Goal: Ask a question: Seek information or help from site administrators or community

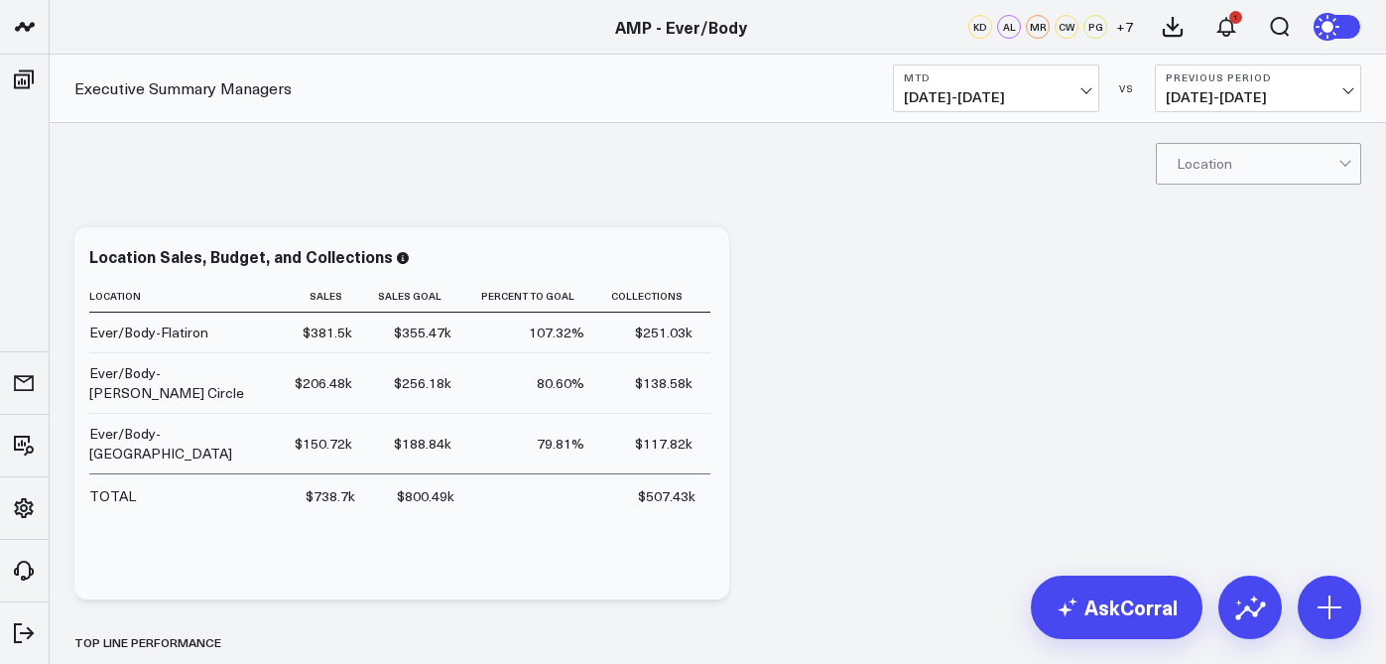
click at [1088, 91] on button "MTD 08/01/25 - 08/26/25" at bounding box center [996, 88] width 206 height 48
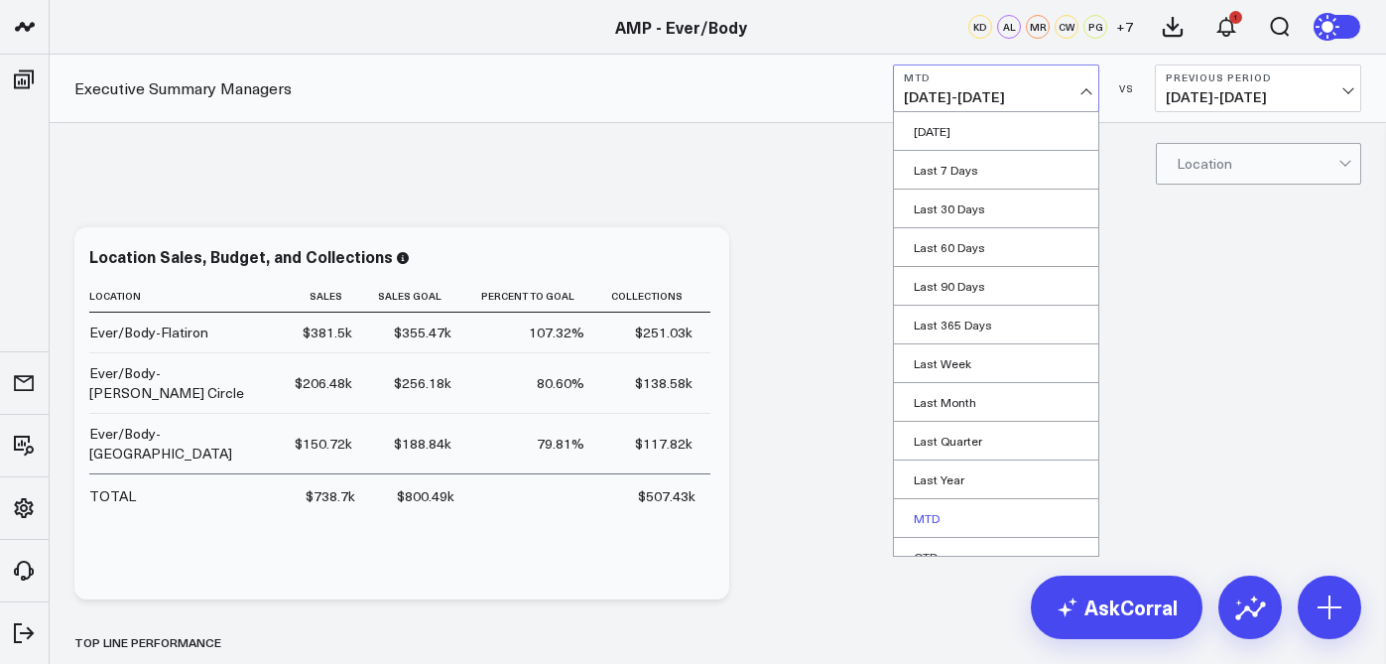
click at [919, 515] on link "MTD" at bounding box center [996, 518] width 204 height 38
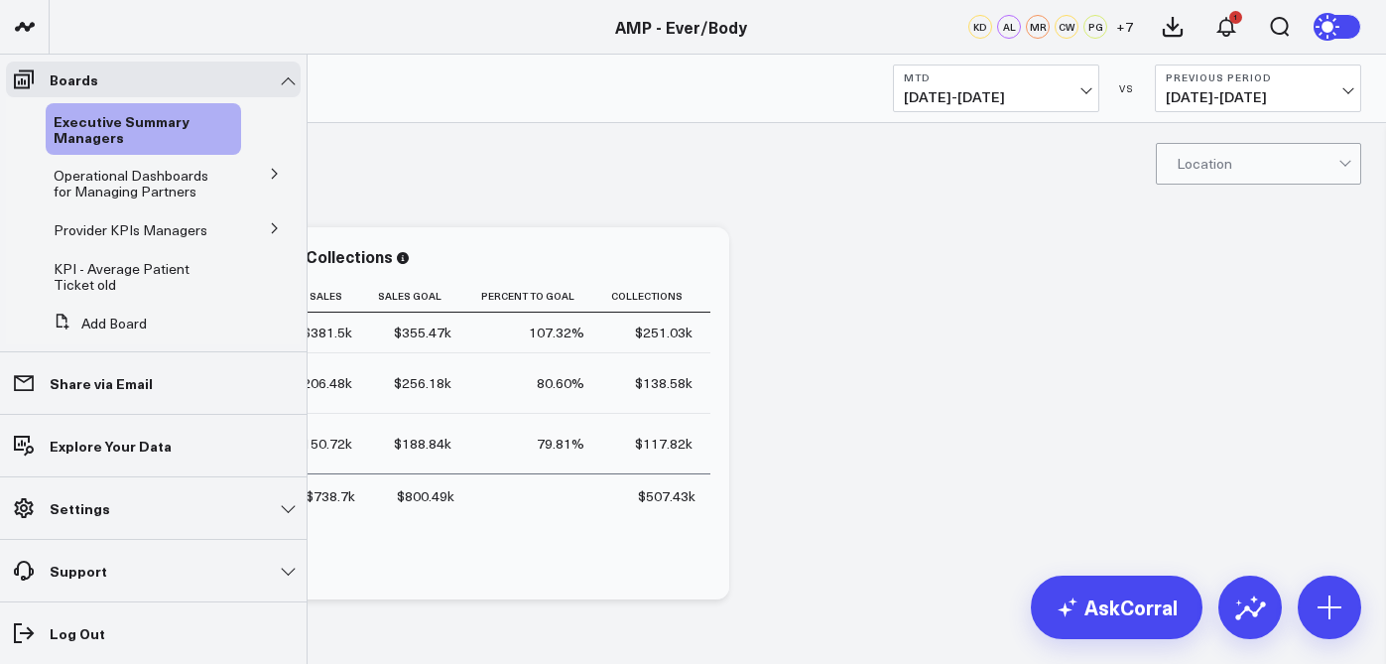
click at [269, 171] on icon at bounding box center [275, 174] width 12 height 12
click at [160, 323] on span "KPI - Utilization Rate" at bounding box center [129, 329] width 128 height 19
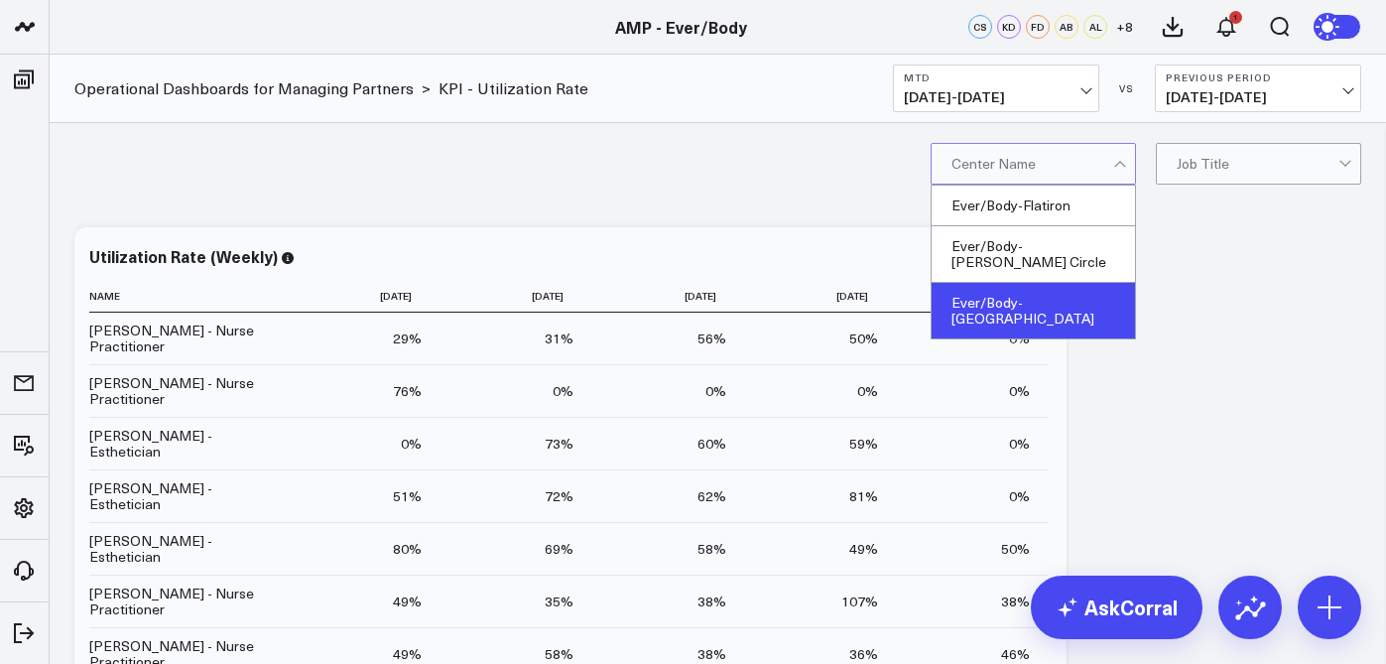
click at [1035, 289] on div "Ever/Body-[GEOGRAPHIC_DATA]" at bounding box center [1032, 311] width 203 height 56
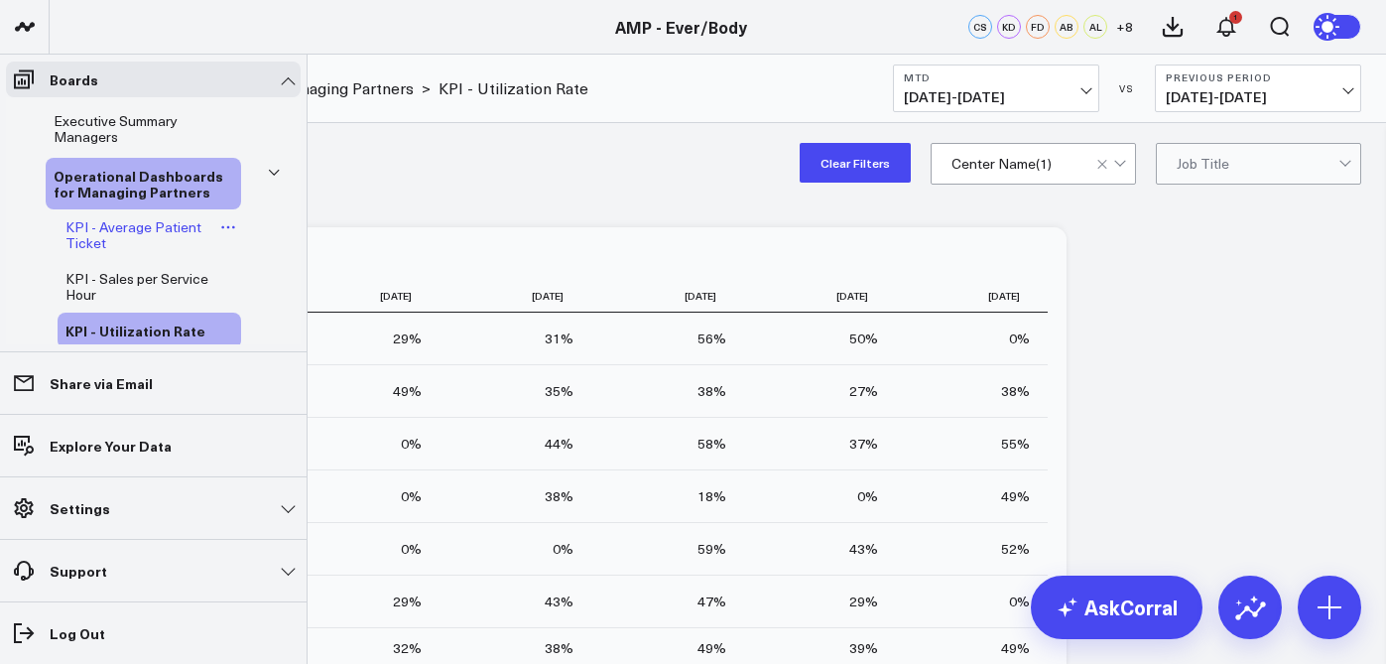
click at [188, 226] on span "KPI - Average Patient Ticket" at bounding box center [133, 234] width 136 height 35
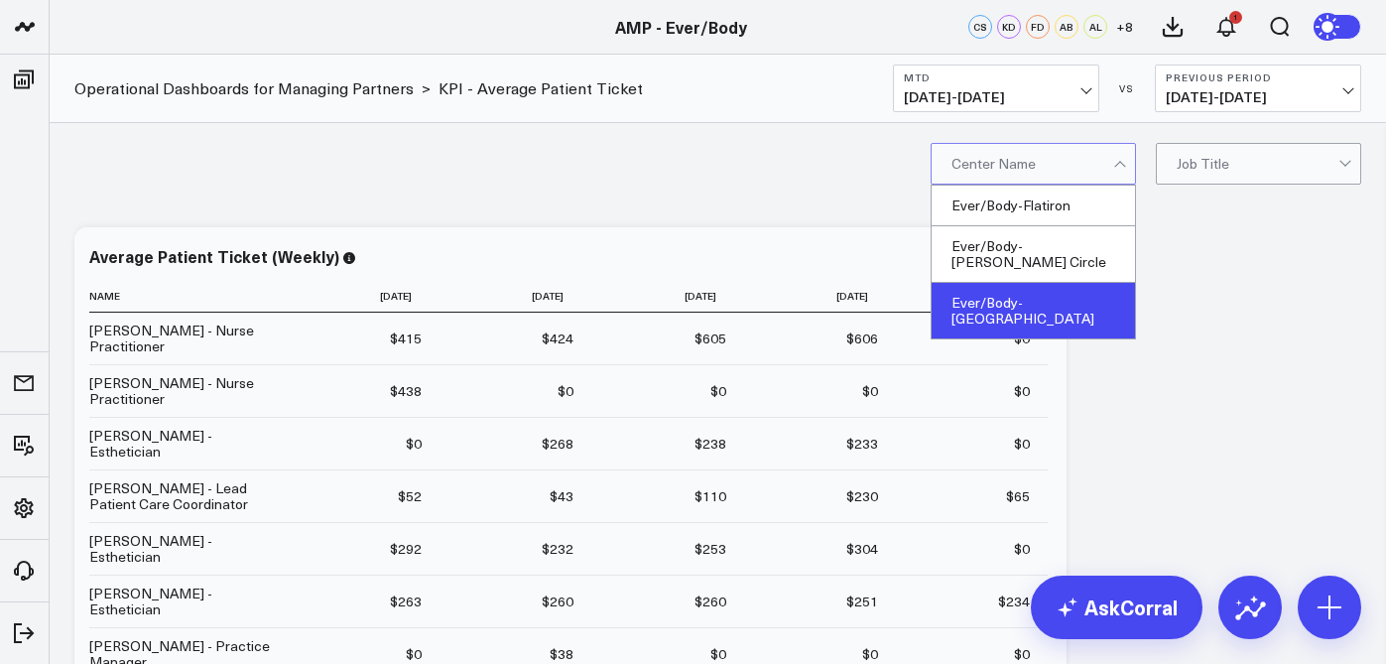
click at [1066, 291] on div "Ever/Body-[GEOGRAPHIC_DATA]" at bounding box center [1032, 311] width 203 height 56
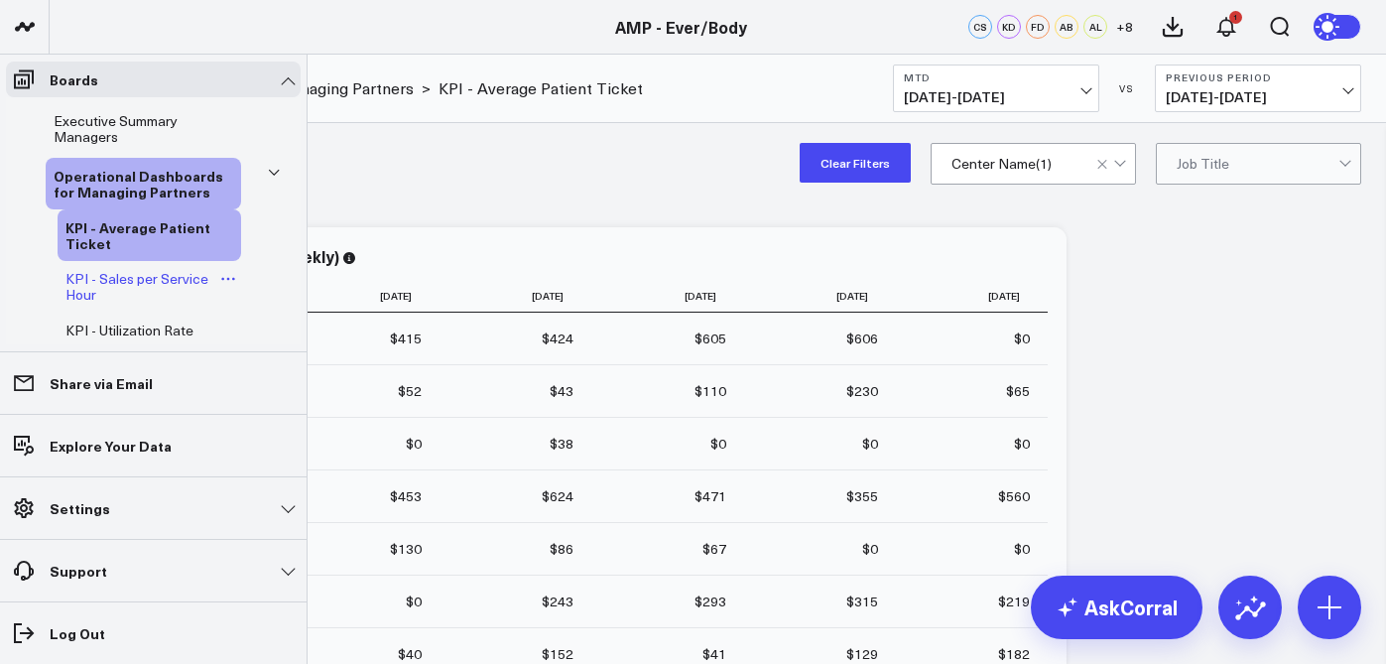
click at [155, 281] on span "KPI - Sales per Service Hour" at bounding box center [136, 286] width 143 height 35
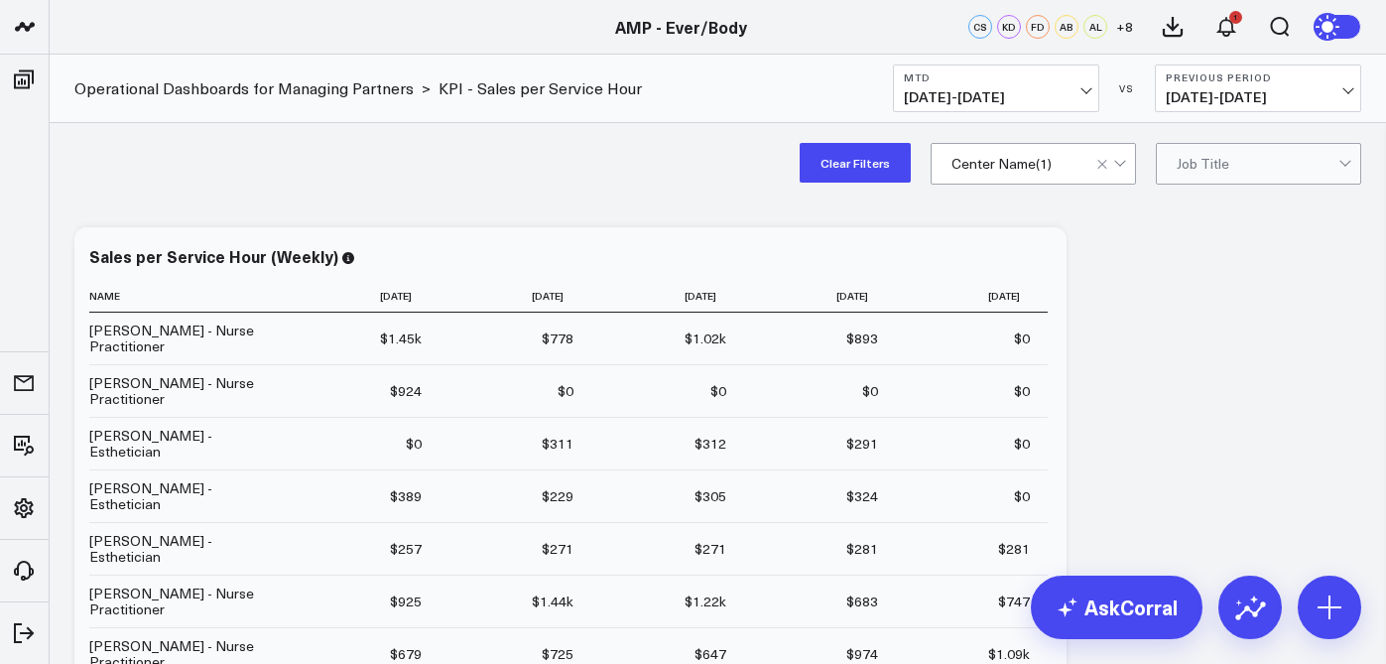
click at [993, 188] on div "Clear Filters Center Name ( 1 ) Job Title" at bounding box center [718, 162] width 1336 height 79
click at [993, 184] on div "Clear Filters Center Name ( 1 ) Job Title" at bounding box center [718, 162] width 1336 height 79
click at [992, 184] on div "Center Name ( 1 )" at bounding box center [1032, 164] width 205 height 42
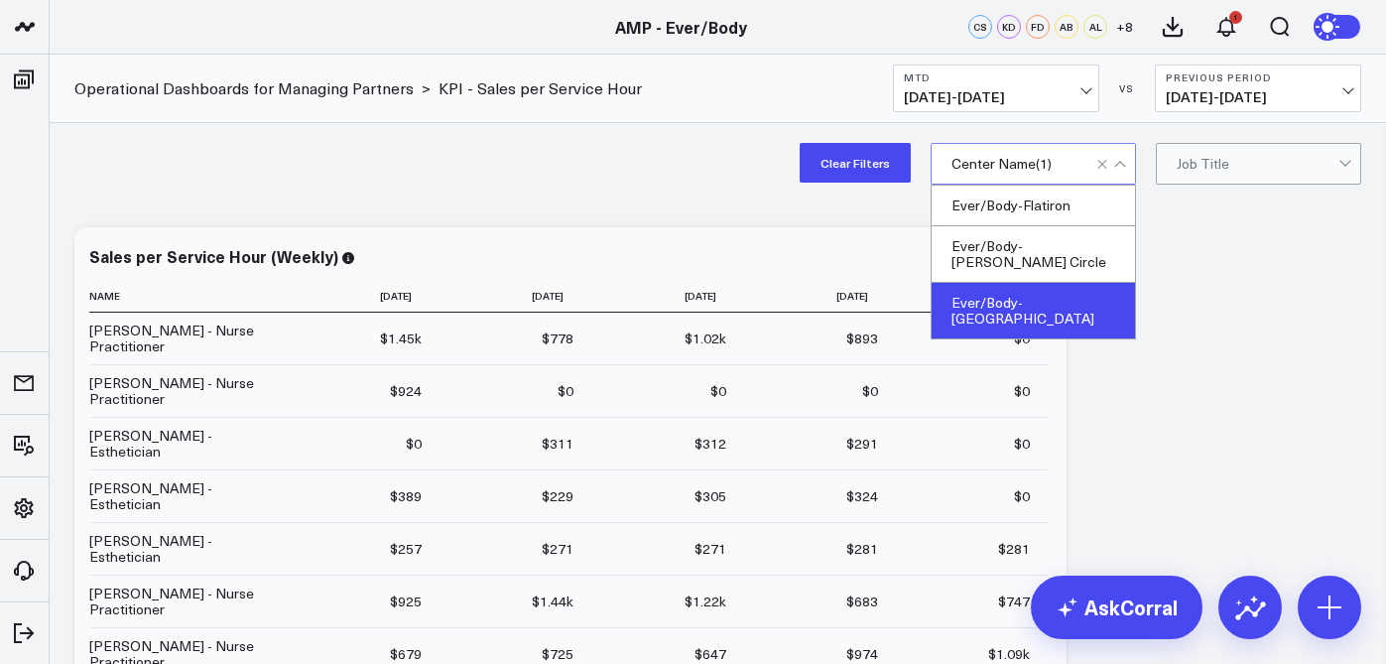
click at [1006, 288] on div "Ever/Body-[GEOGRAPHIC_DATA]" at bounding box center [1032, 311] width 203 height 56
click at [992, 291] on div "Ever/Body-[GEOGRAPHIC_DATA]" at bounding box center [1032, 311] width 203 height 56
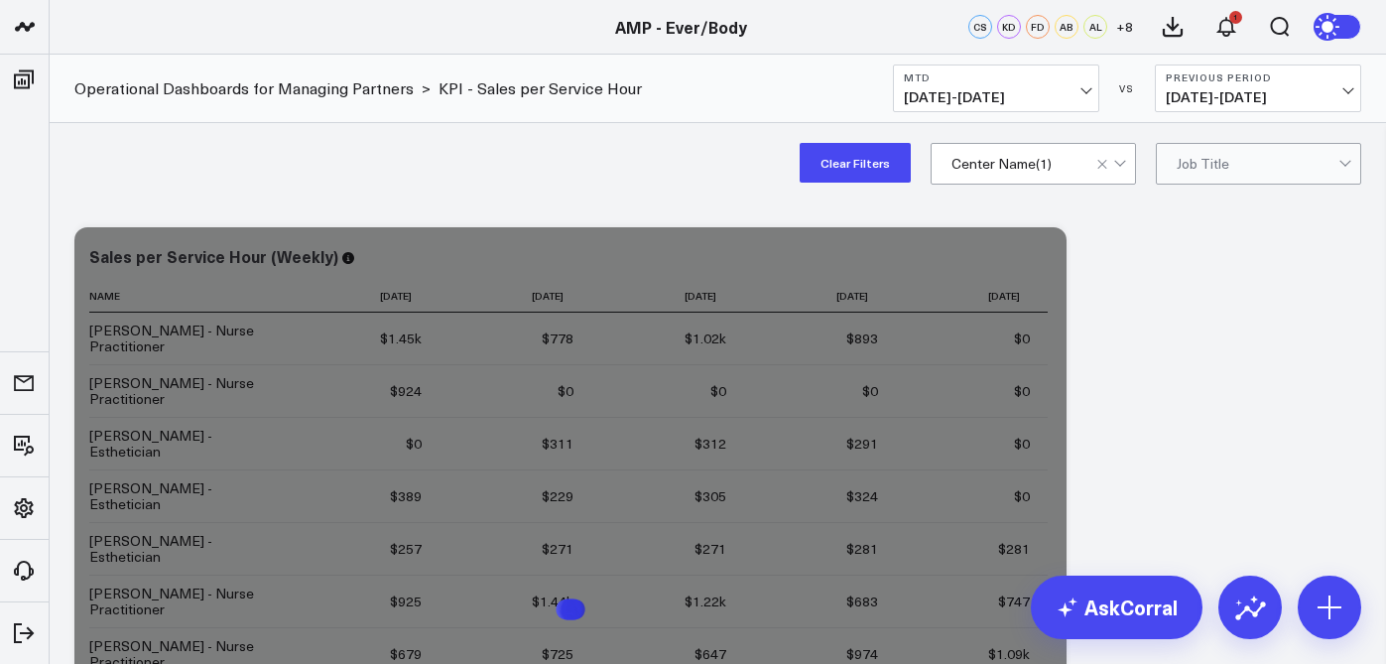
click at [793, 197] on div "Clear Filters option Ever/Body-Williamsburg, selected. Center Name ( 1 ) Job Ti…" at bounding box center [718, 162] width 1336 height 79
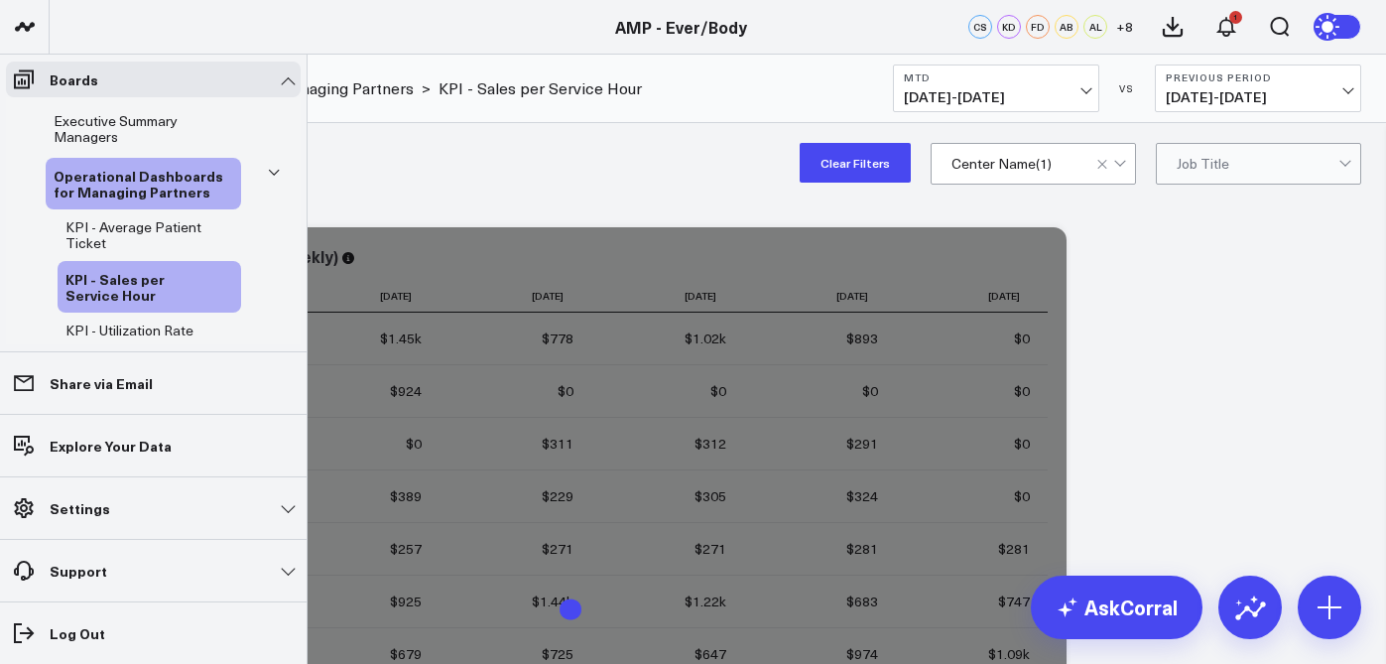
click at [14, 100] on ul "Executive Summary Managers Operational Dashboards for Managing Partners KPI - A…" at bounding box center [153, 475] width 295 height 756
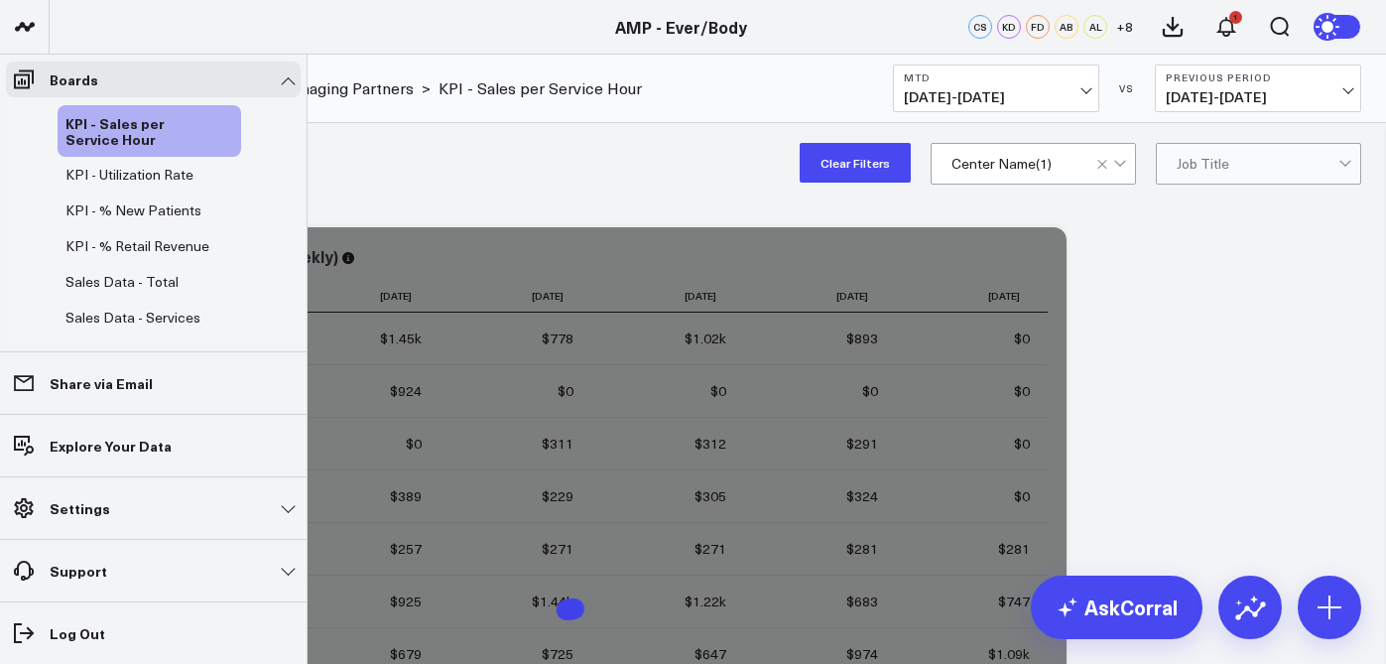
scroll to position [160, 0]
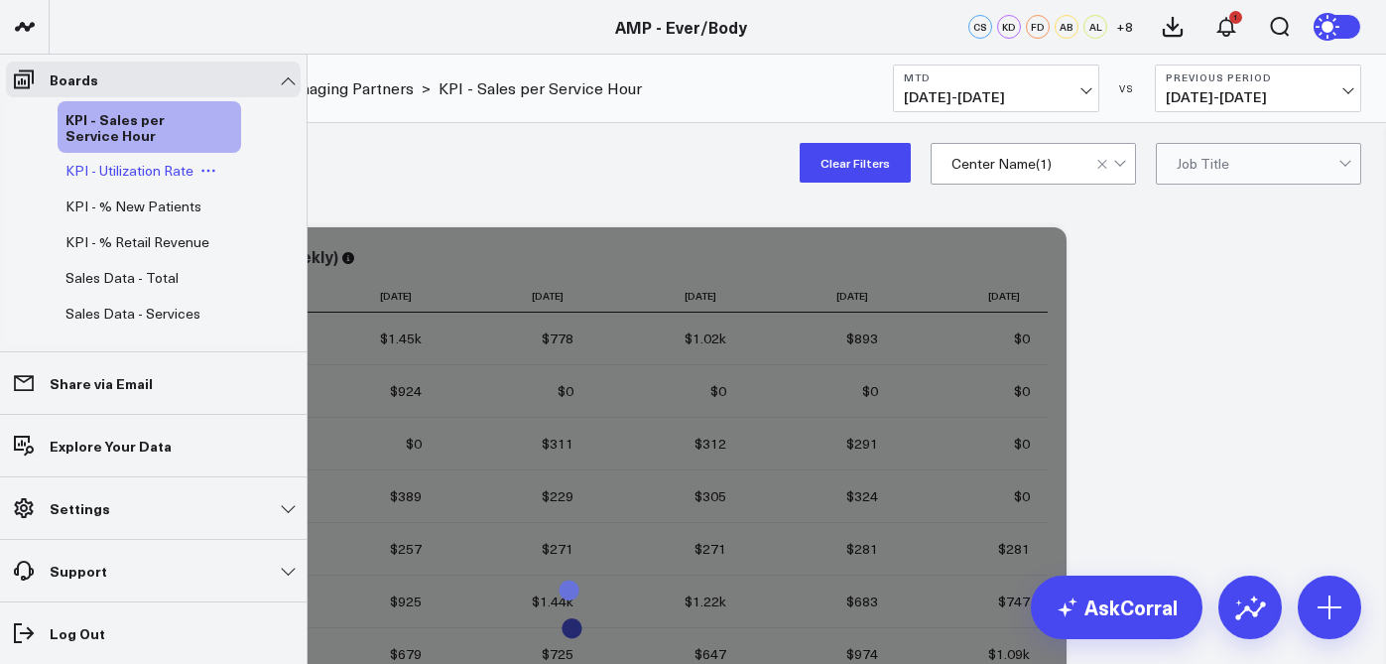
click at [149, 184] on div "KPI - Utilization Rate" at bounding box center [150, 171] width 184 height 36
click at [141, 167] on span "KPI - Utilization Rate" at bounding box center [129, 170] width 128 height 19
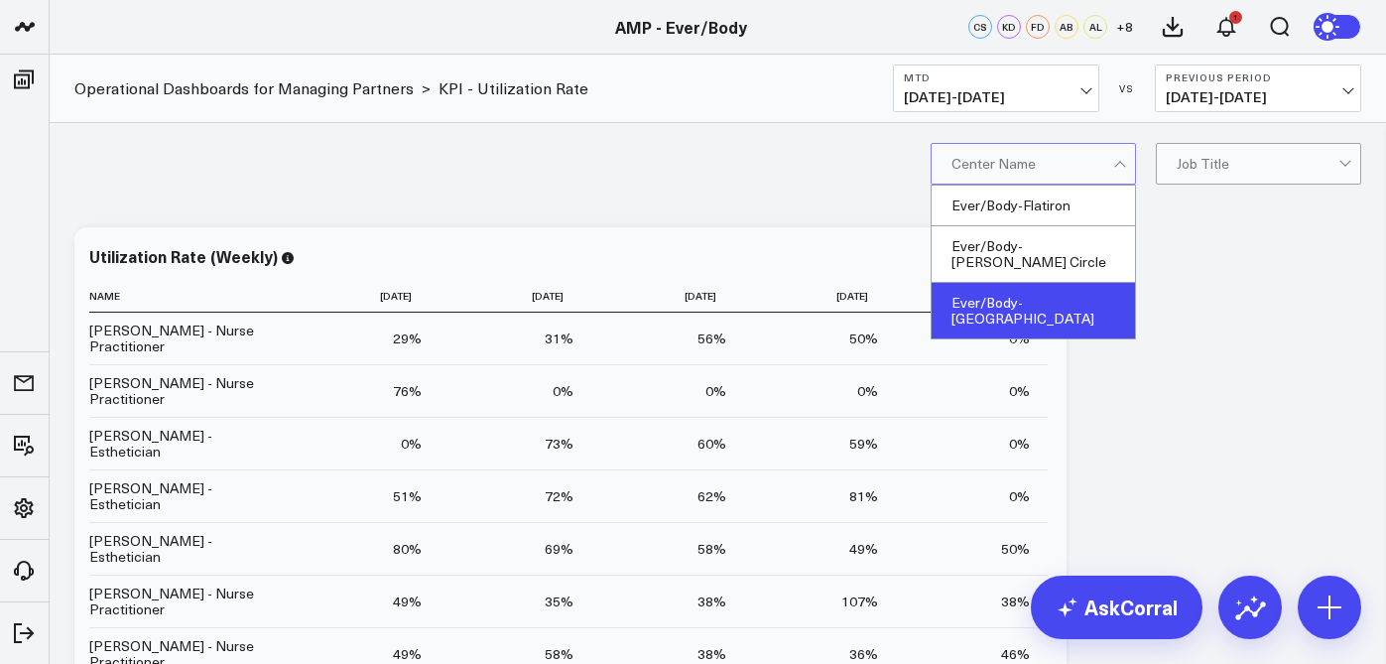
click at [1030, 294] on div "Ever/Body-[GEOGRAPHIC_DATA]" at bounding box center [1032, 311] width 203 height 56
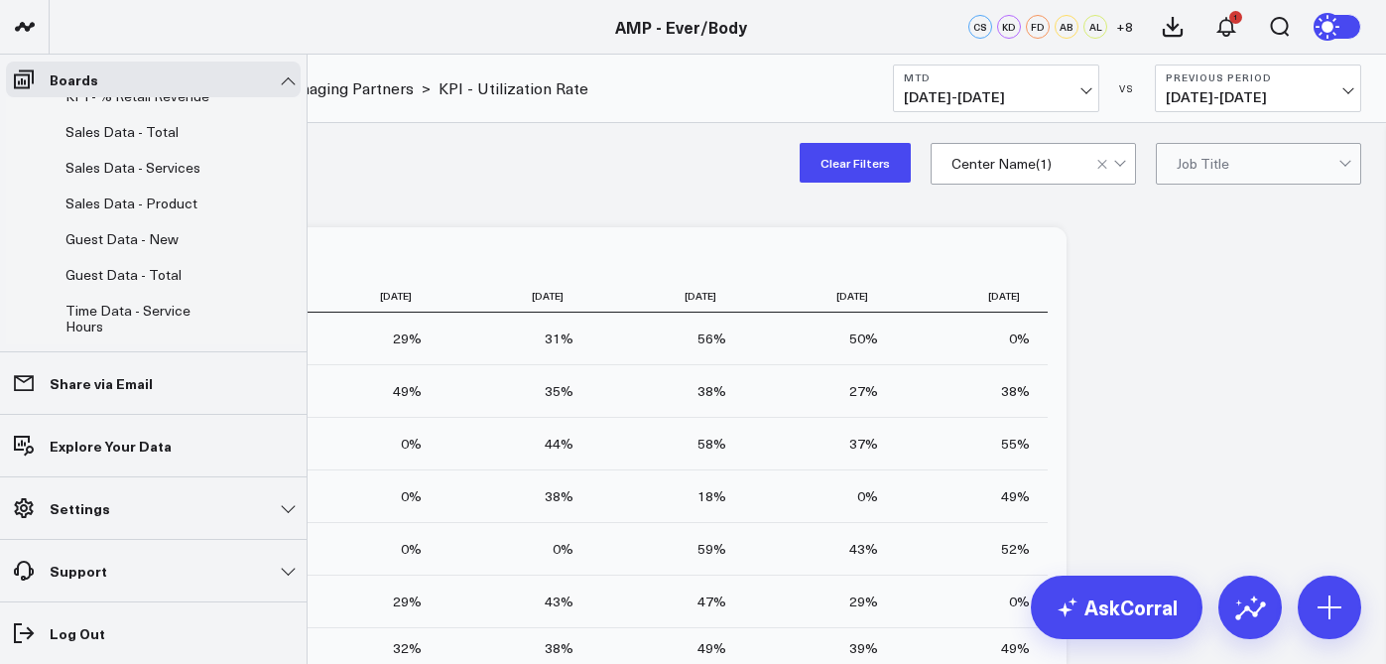
scroll to position [307, 0]
click at [132, 210] on span "Sales Data - Product" at bounding box center [131, 200] width 132 height 19
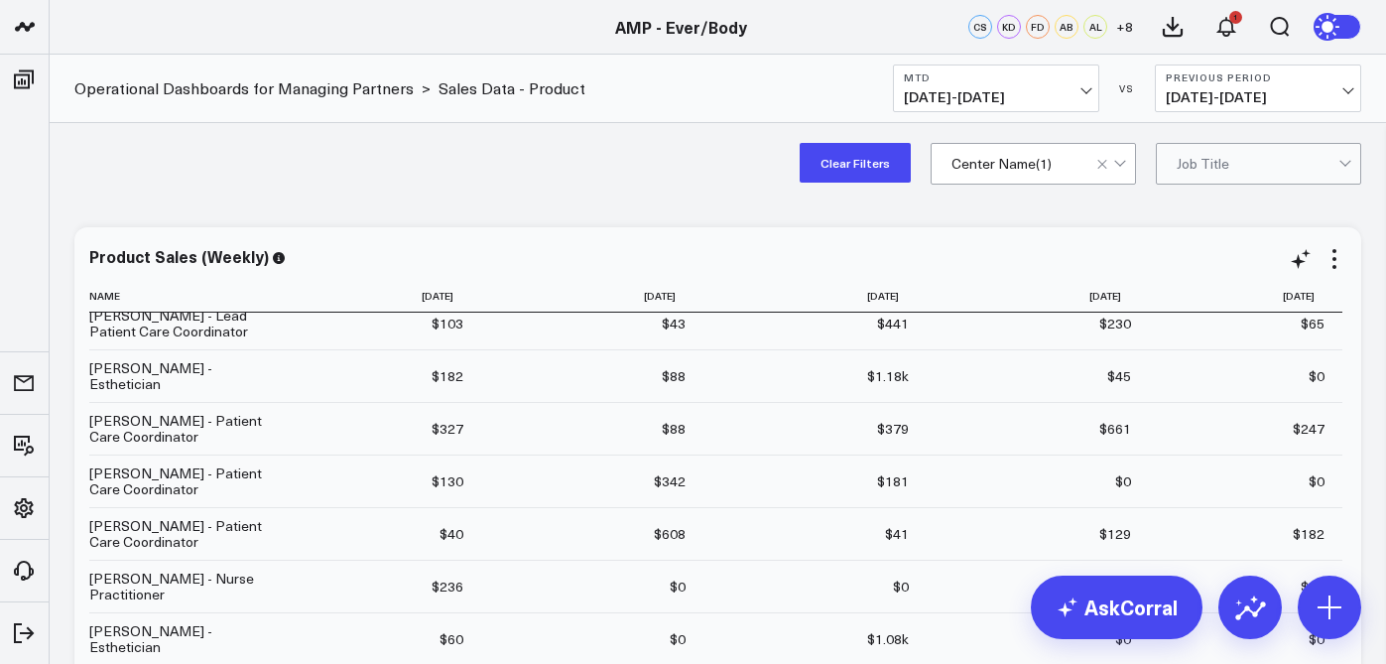
scroll to position [19, 0]
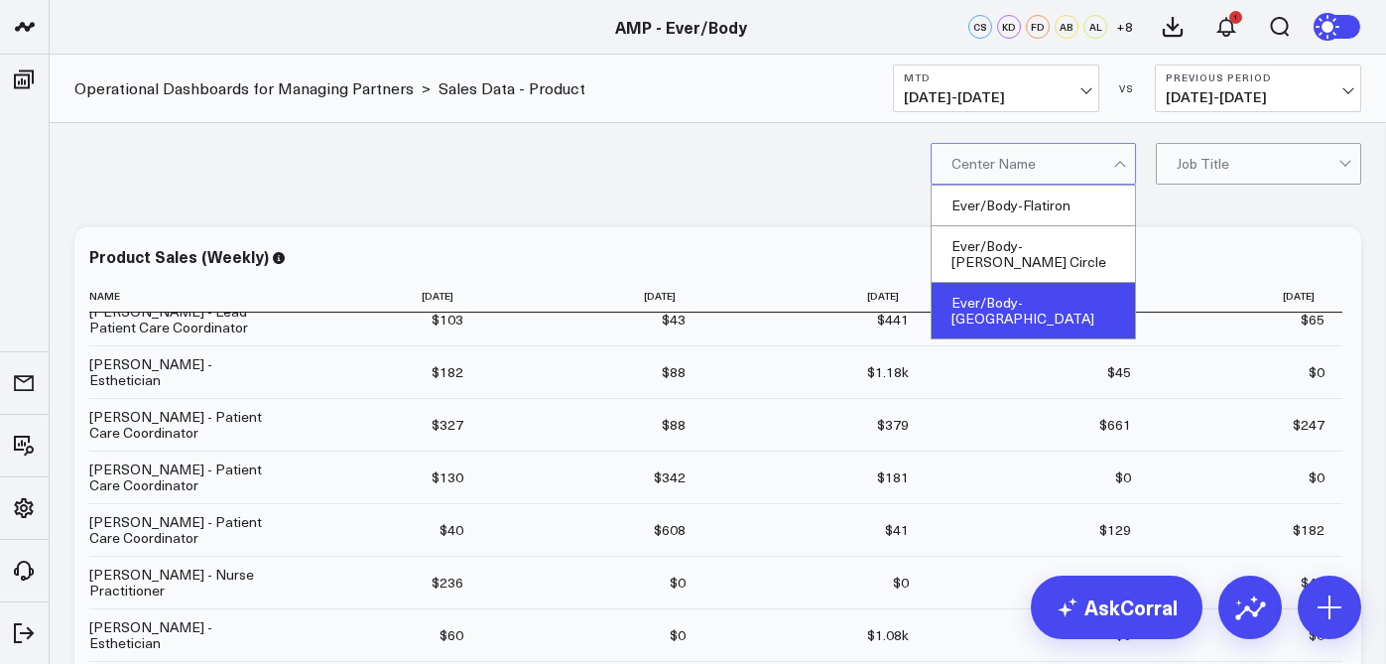
click at [1038, 286] on div "Ever/Body-[GEOGRAPHIC_DATA]" at bounding box center [1032, 311] width 203 height 56
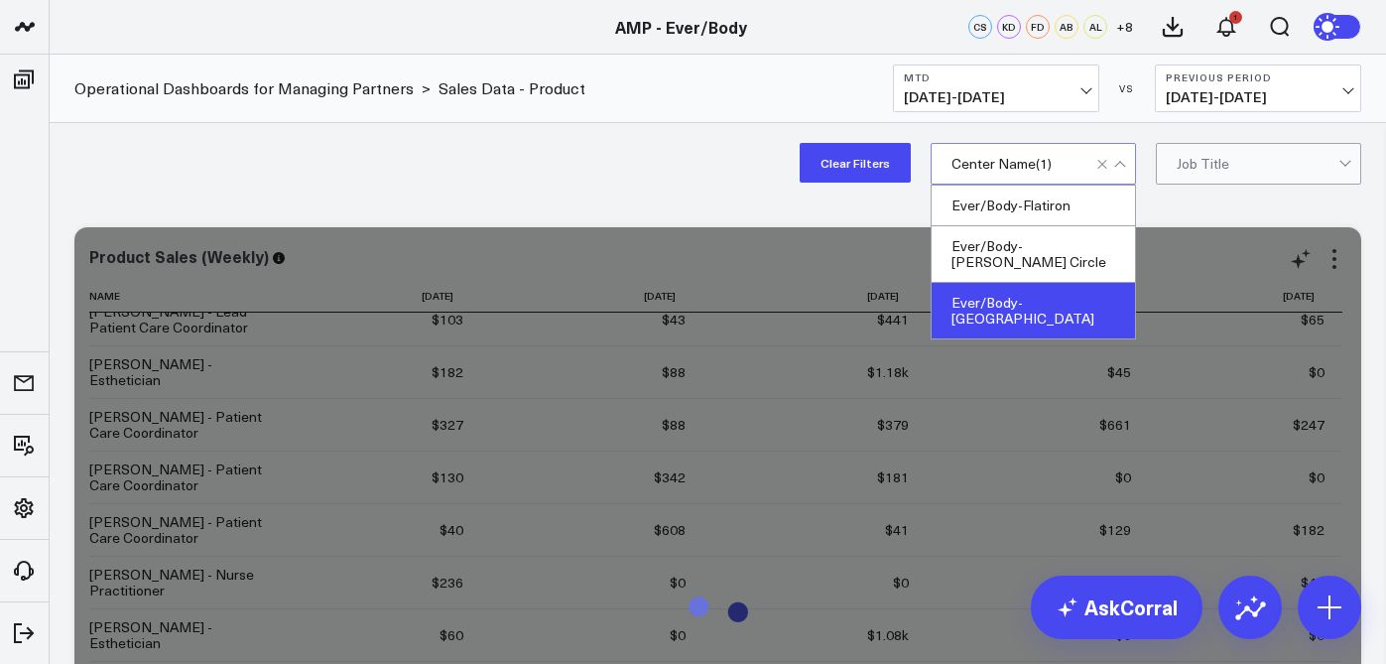
click at [711, 229] on div "Product Sales (Weekly) Name 2025-07-28 2025-08-04 2025-08-11 2025-08-18 2025-08…" at bounding box center [717, 609] width 1287 height 764
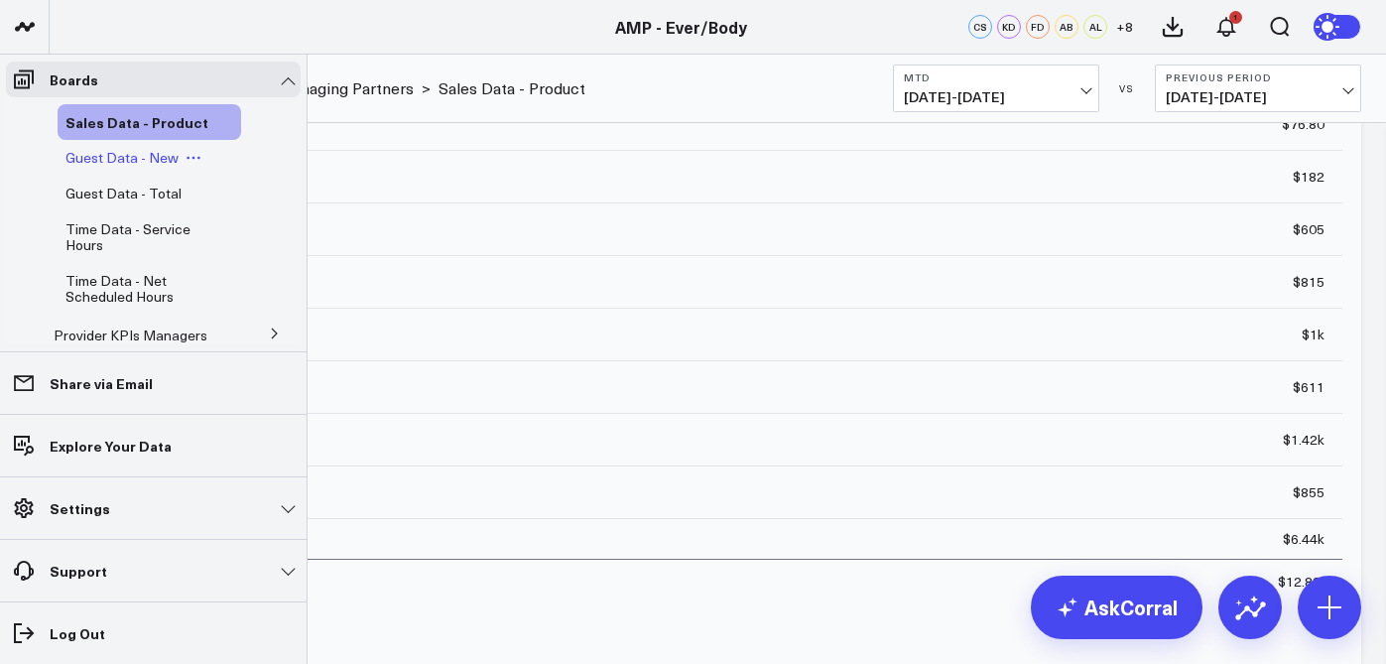
scroll to position [394, 0]
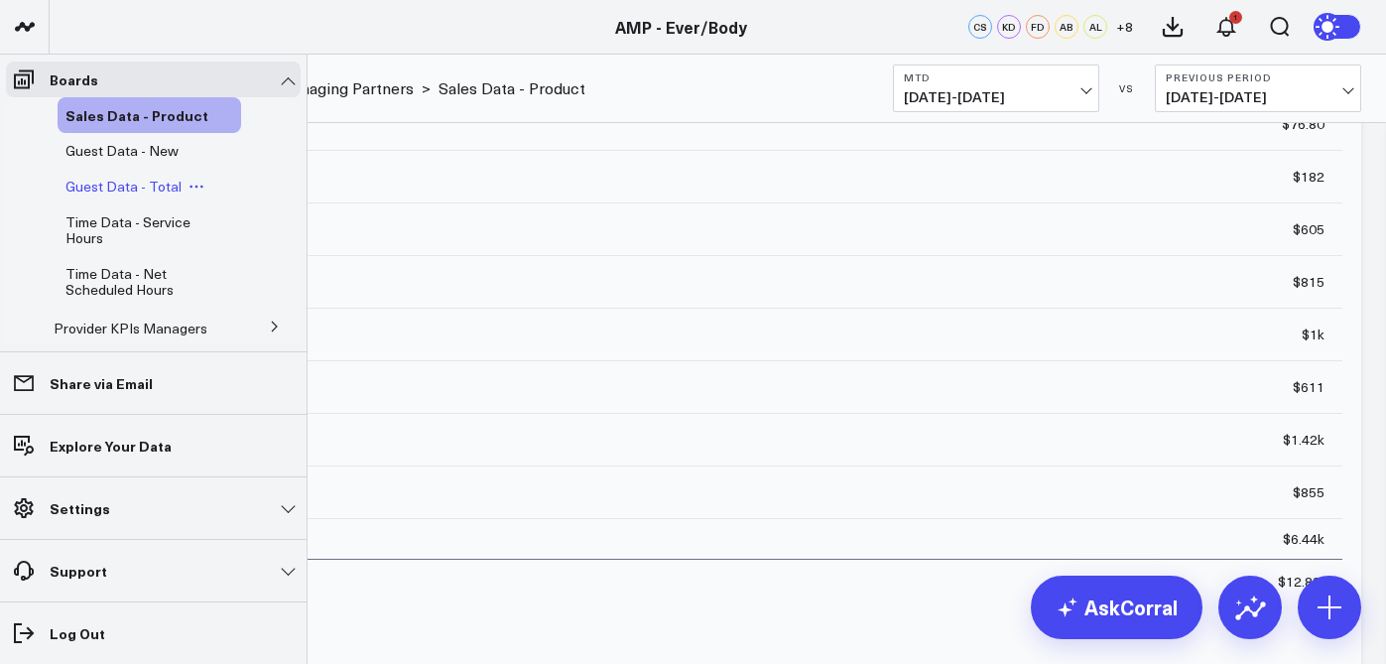
click at [158, 195] on span "Guest Data - Total" at bounding box center [123, 186] width 116 height 19
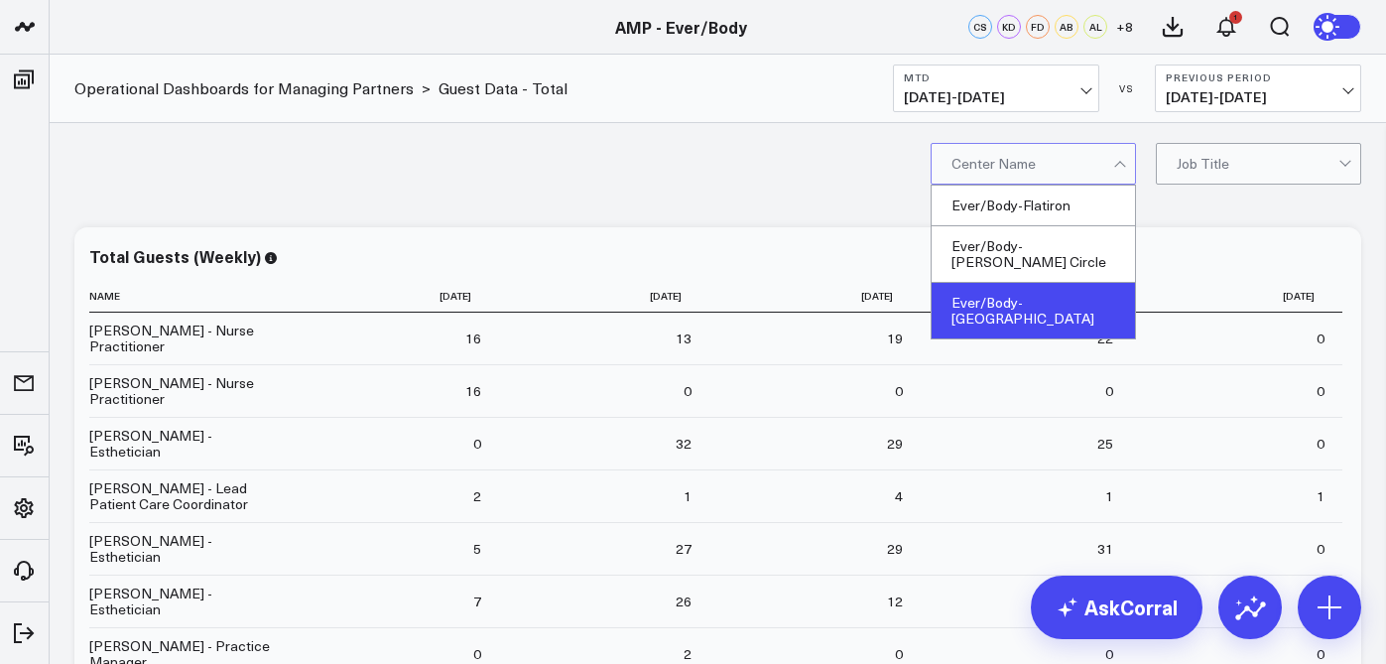
click at [1064, 283] on div "Ever/Body-[GEOGRAPHIC_DATA]" at bounding box center [1032, 311] width 203 height 56
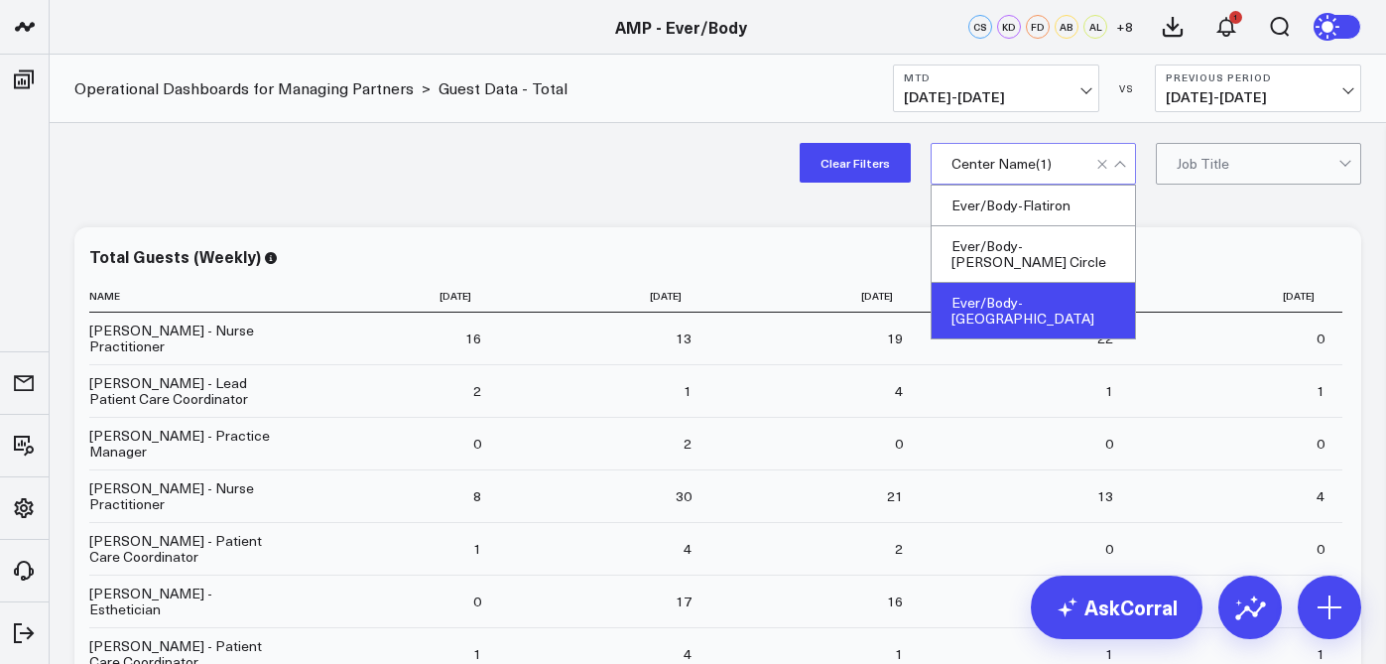
click at [629, 169] on div "Clear Filters option Ever/Body-Williamsburg, selected. Ever/Body-Williamsburg s…" at bounding box center [718, 162] width 1336 height 79
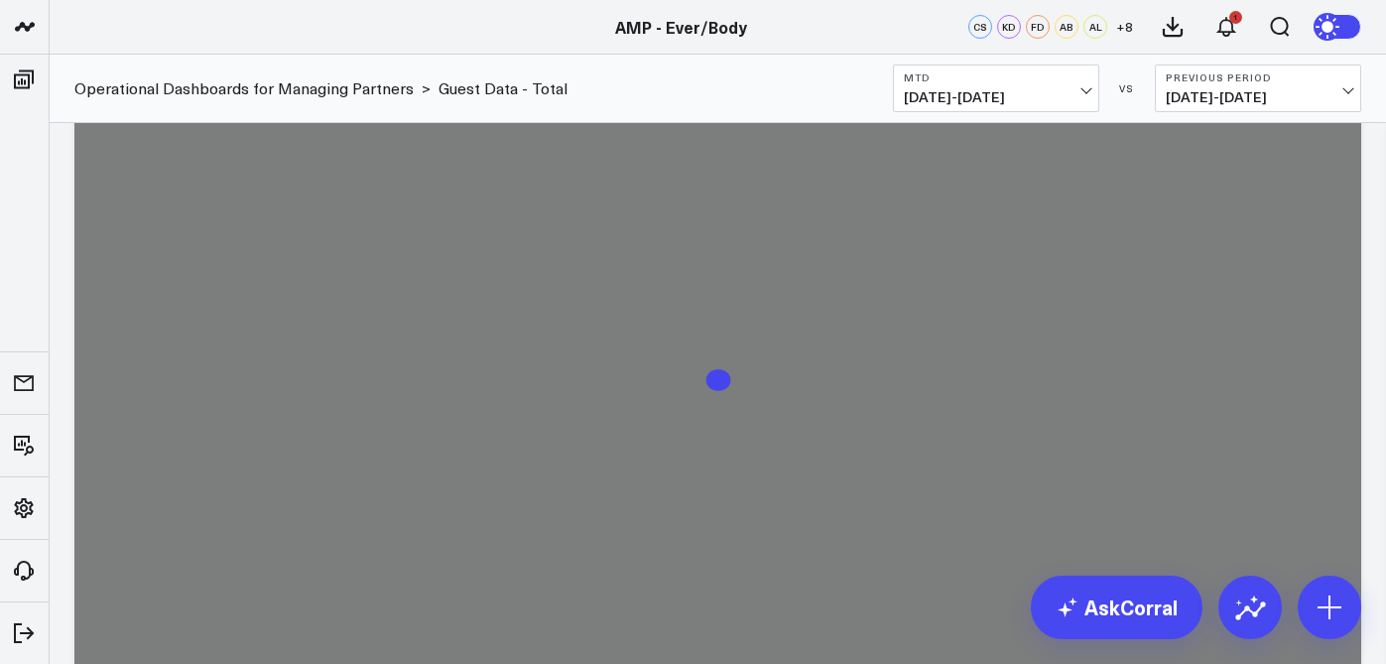
scroll to position [1191, 0]
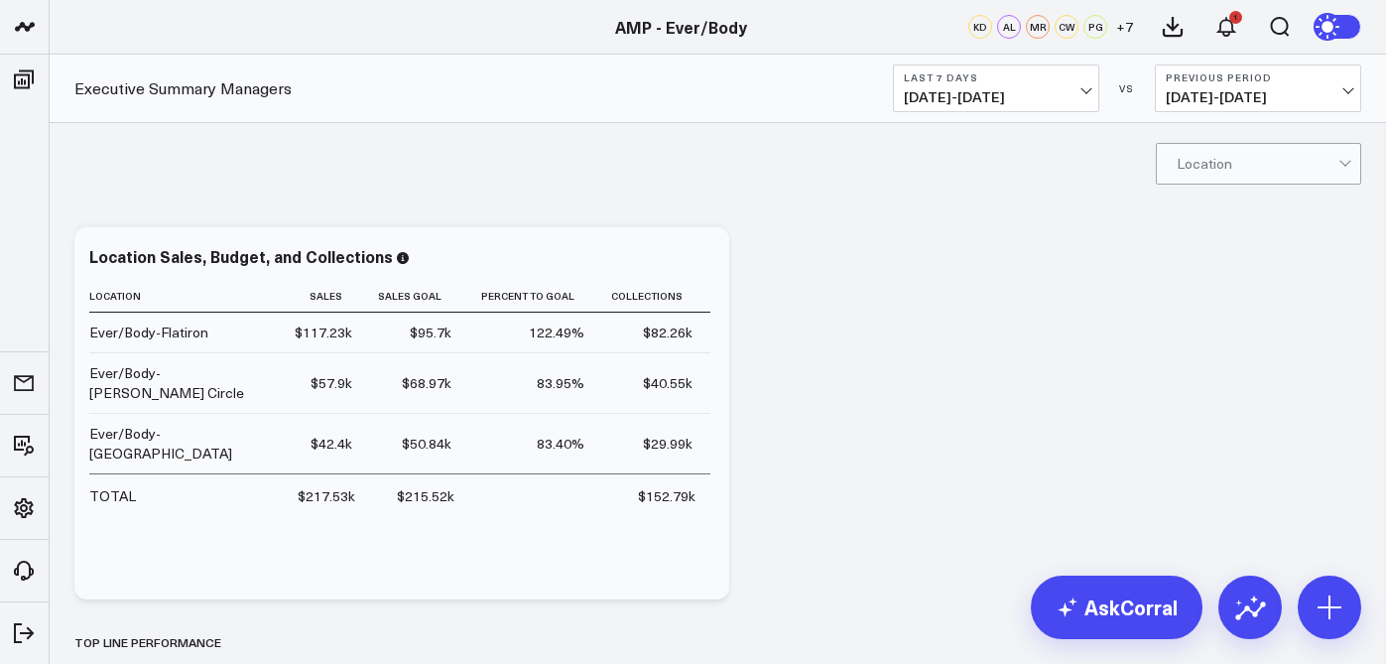
click at [1055, 78] on b "Last 7 Days" at bounding box center [996, 77] width 184 height 12
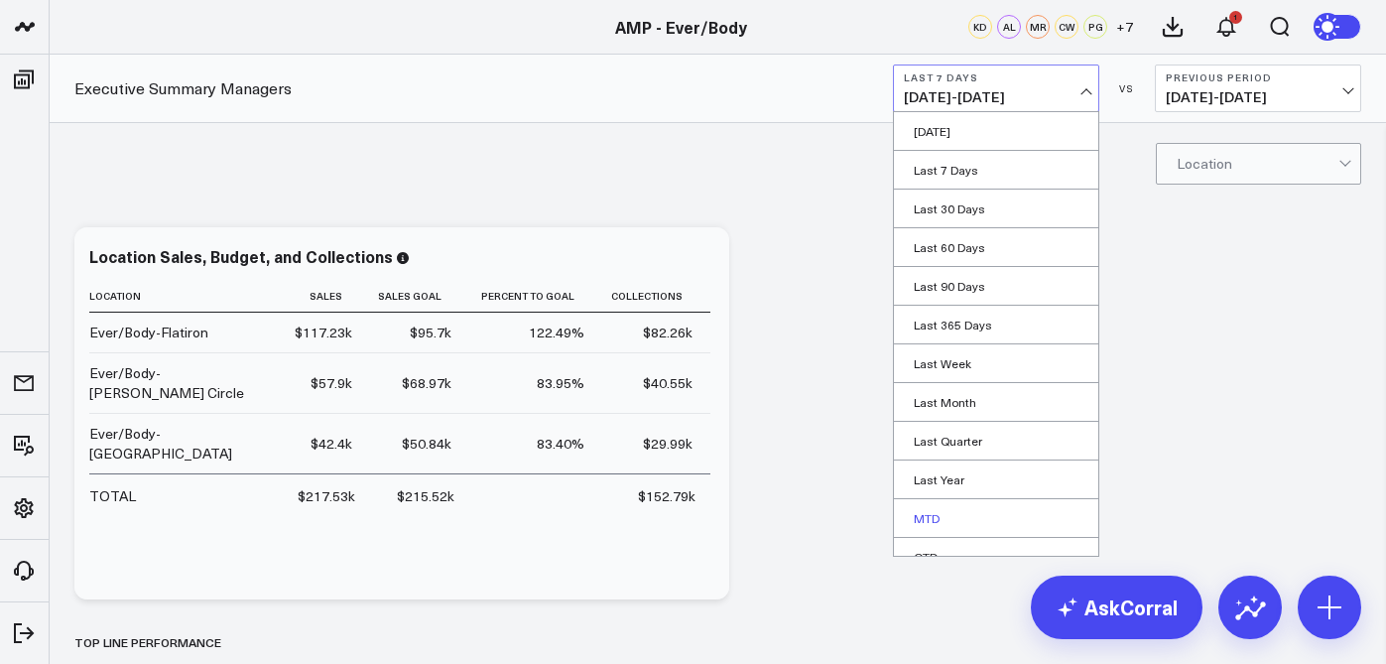
click at [952, 510] on link "MTD" at bounding box center [996, 518] width 204 height 38
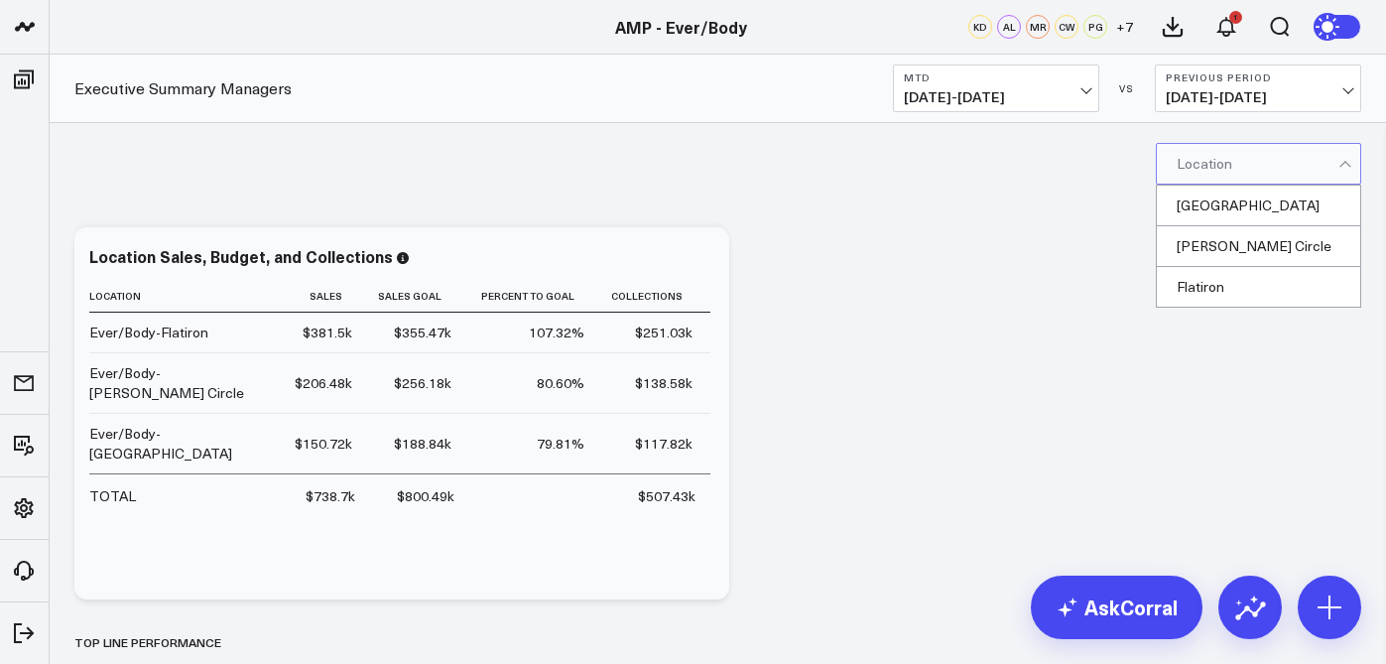
click at [1245, 170] on div at bounding box center [1257, 164] width 162 height 40
click at [1217, 209] on div "[GEOGRAPHIC_DATA]" at bounding box center [1258, 205] width 203 height 41
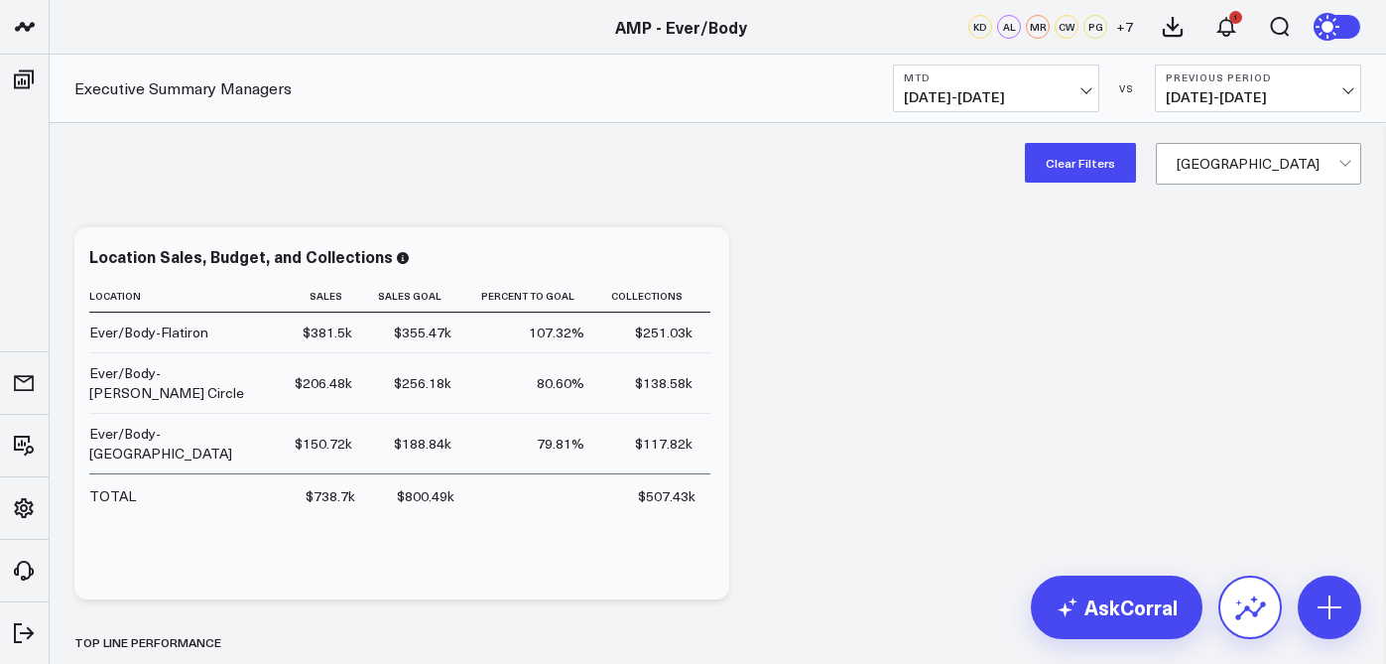
click at [1244, 605] on icon at bounding box center [1250, 607] width 32 height 32
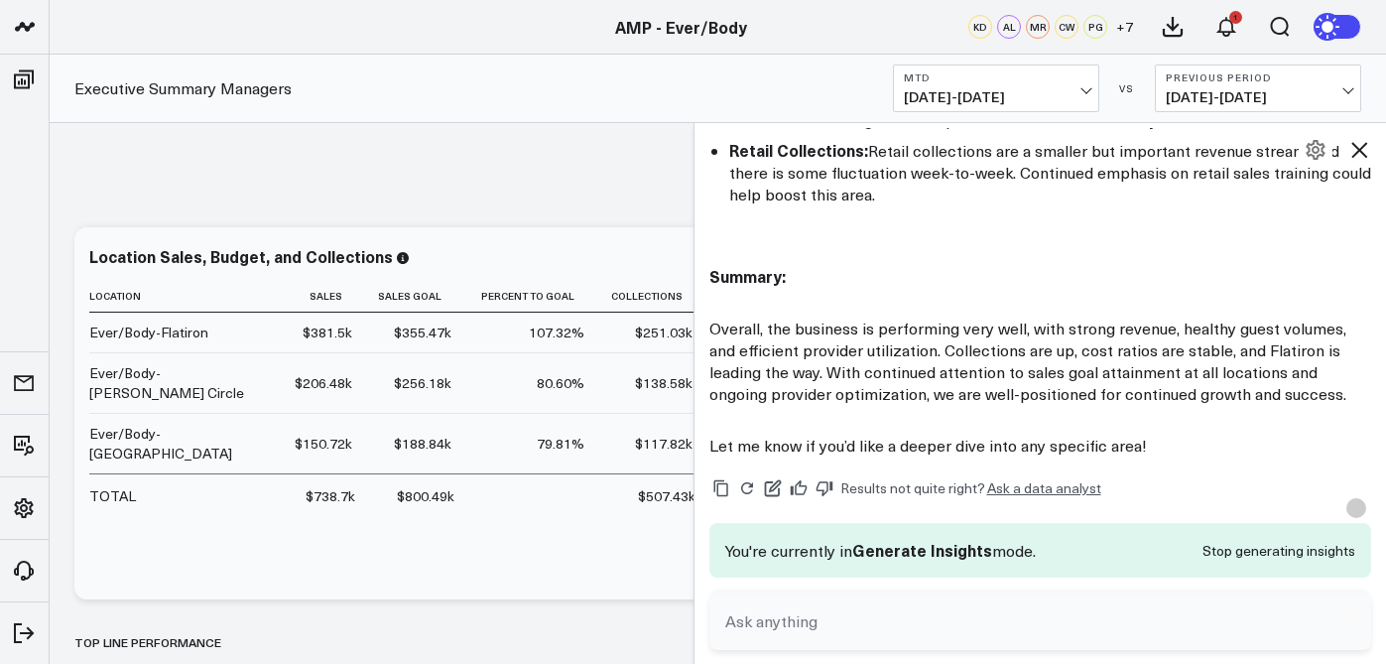
scroll to position [1841, 0]
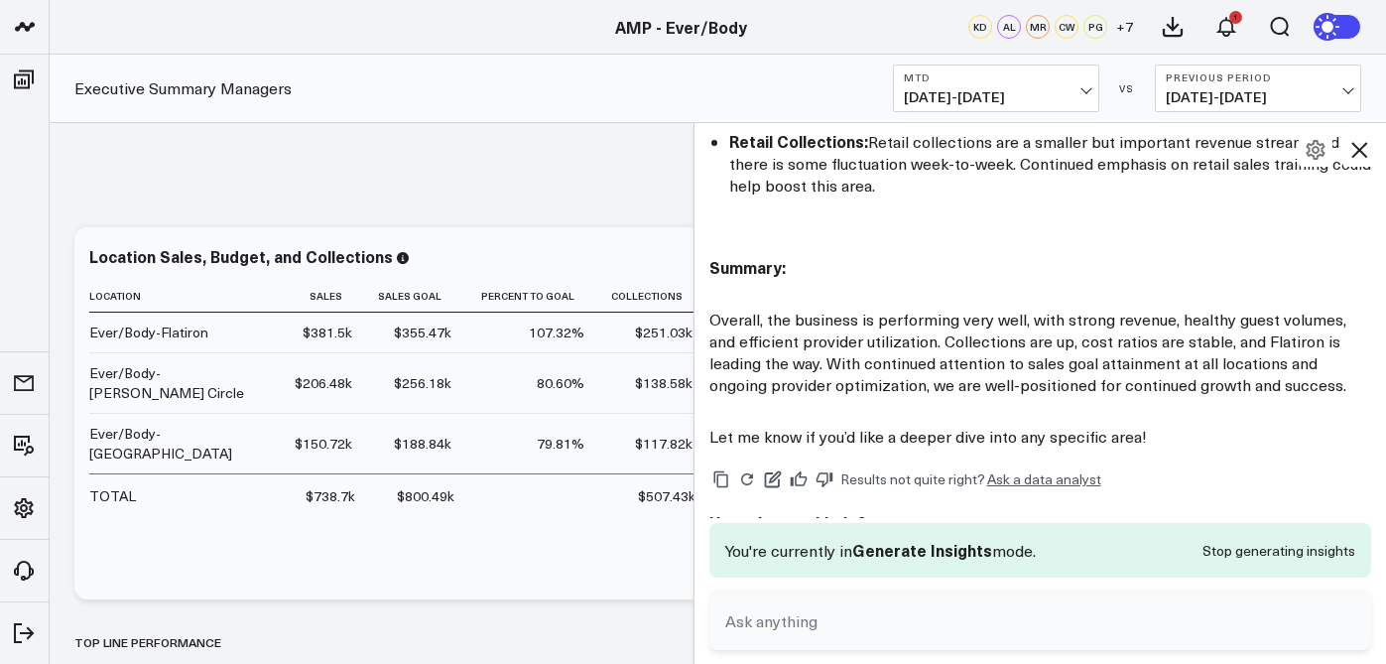
click at [1361, 155] on icon at bounding box center [1359, 150] width 24 height 24
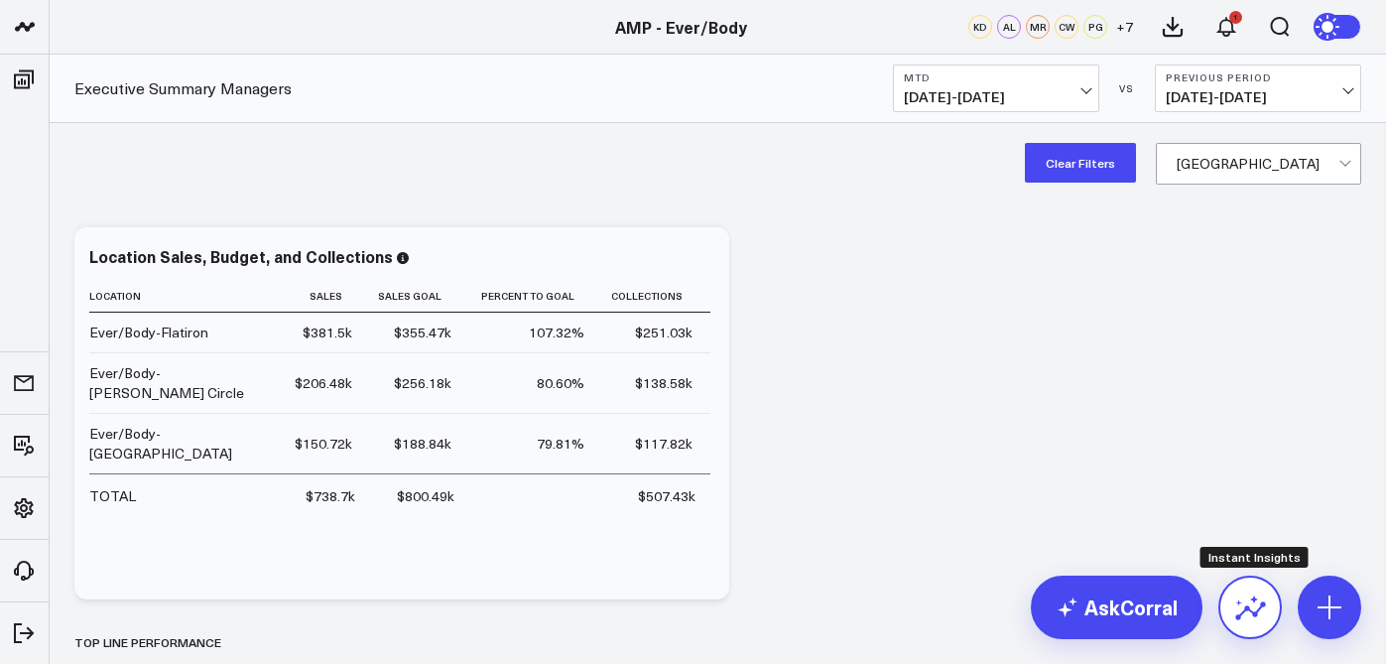
click at [1234, 610] on icon at bounding box center [1250, 607] width 32 height 32
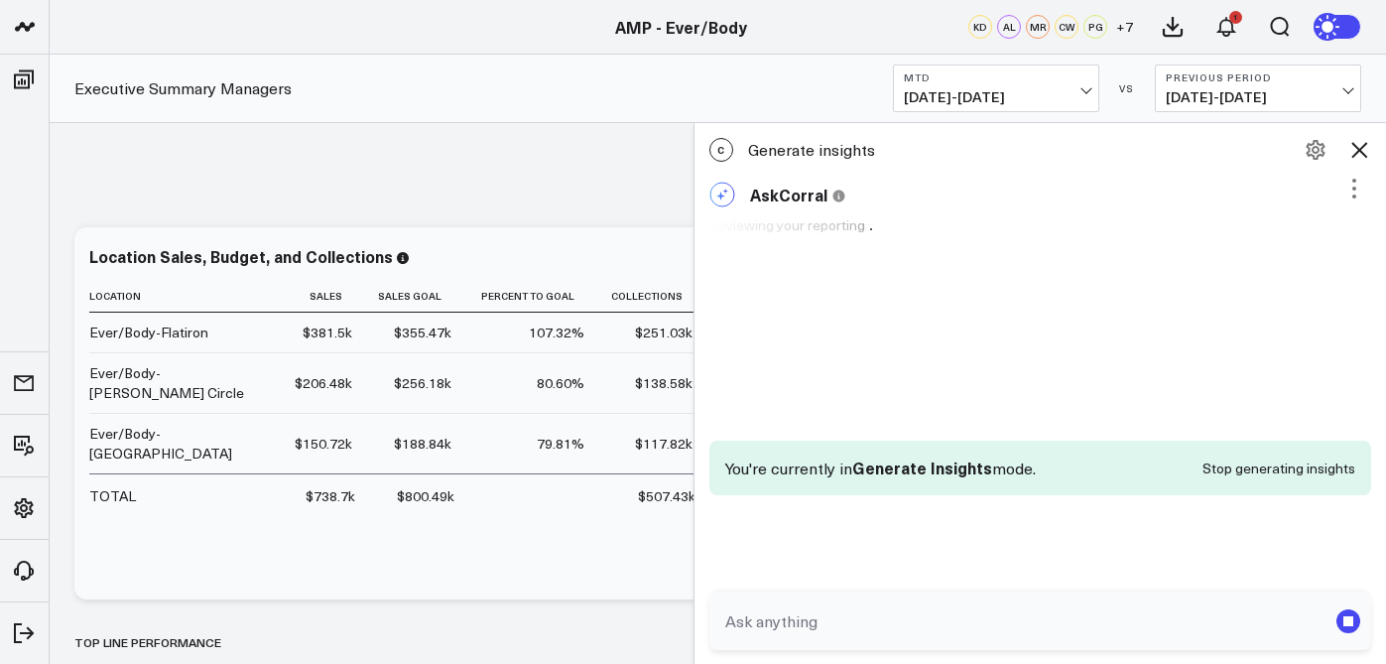
click at [1074, 621] on textarea at bounding box center [1023, 621] width 607 height 36
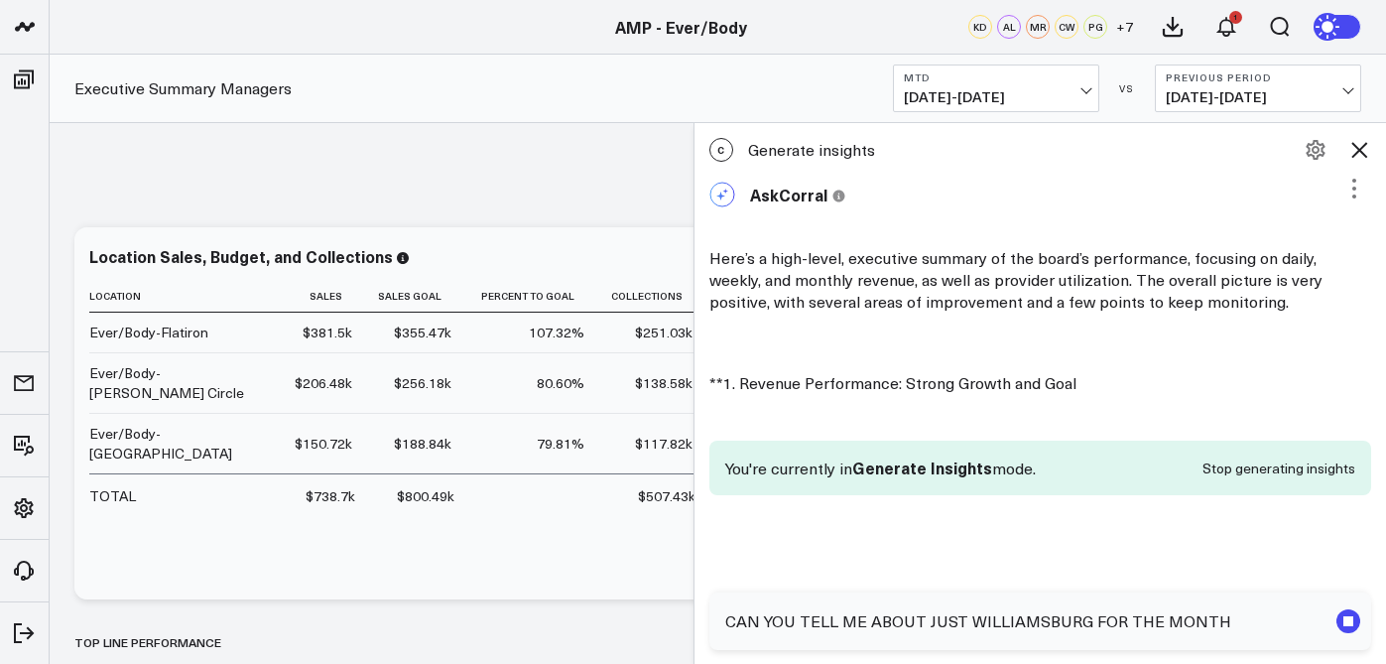
type textarea "CAN YOU TELL ME ABOUT JUST WILLIAMSBURG FOR THE MONTH"
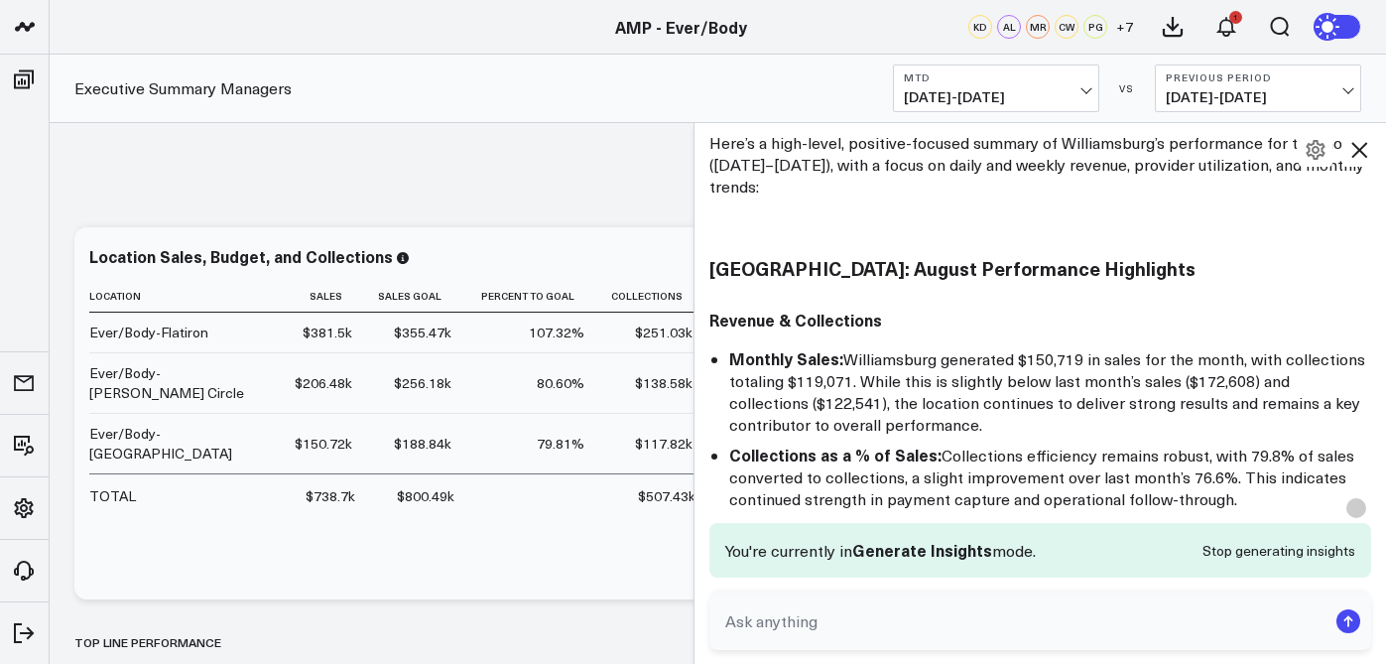
scroll to position [2132, 0]
